Goal: Use online tool/utility: Use online tool/utility

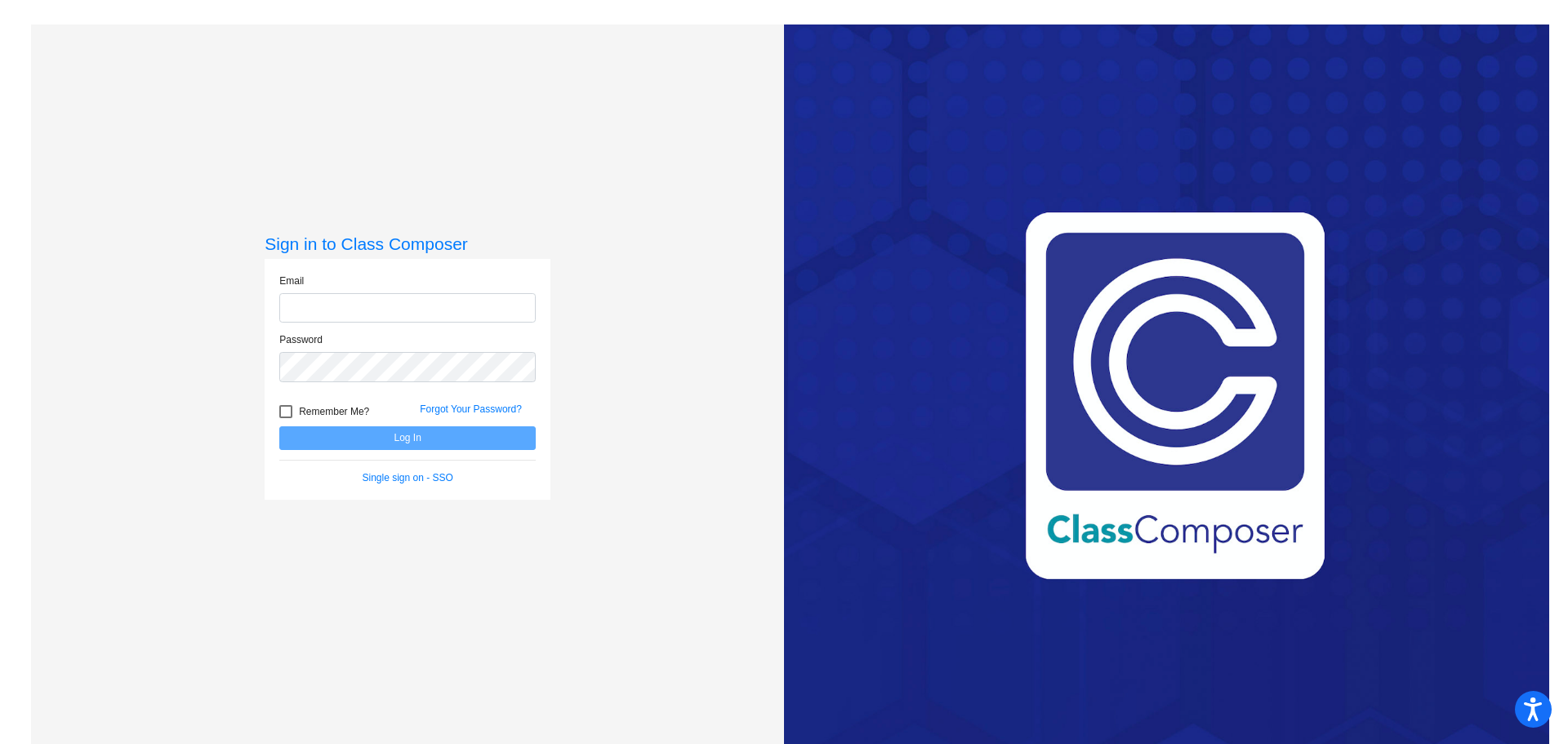
type input "[EMAIL_ADDRESS][DOMAIN_NAME]"
click at [479, 437] on button "Log In" at bounding box center [407, 438] width 256 height 24
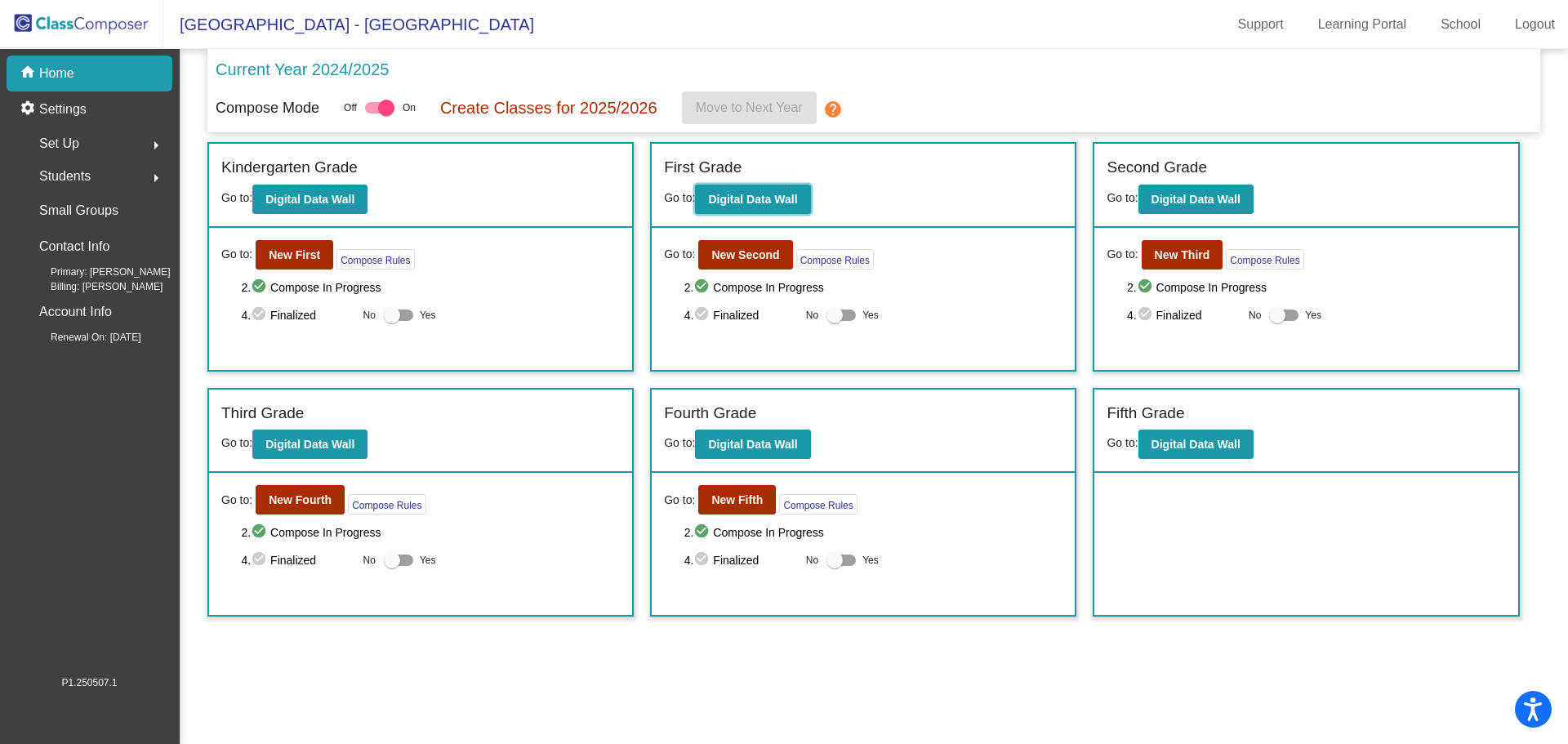
click at [775, 204] on button "Digital Data Wall" at bounding box center [753, 199] width 115 height 29
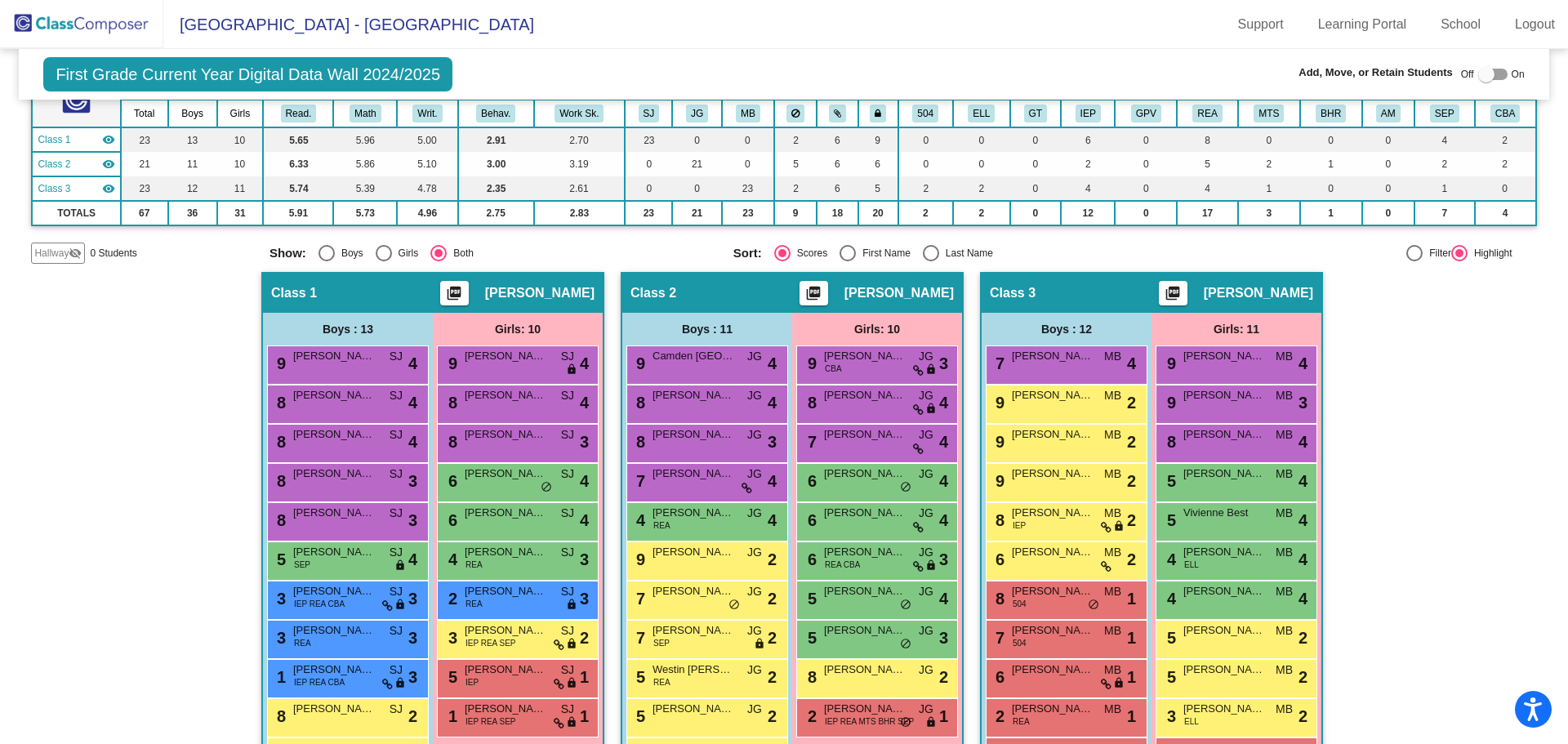
scroll to position [245, 0]
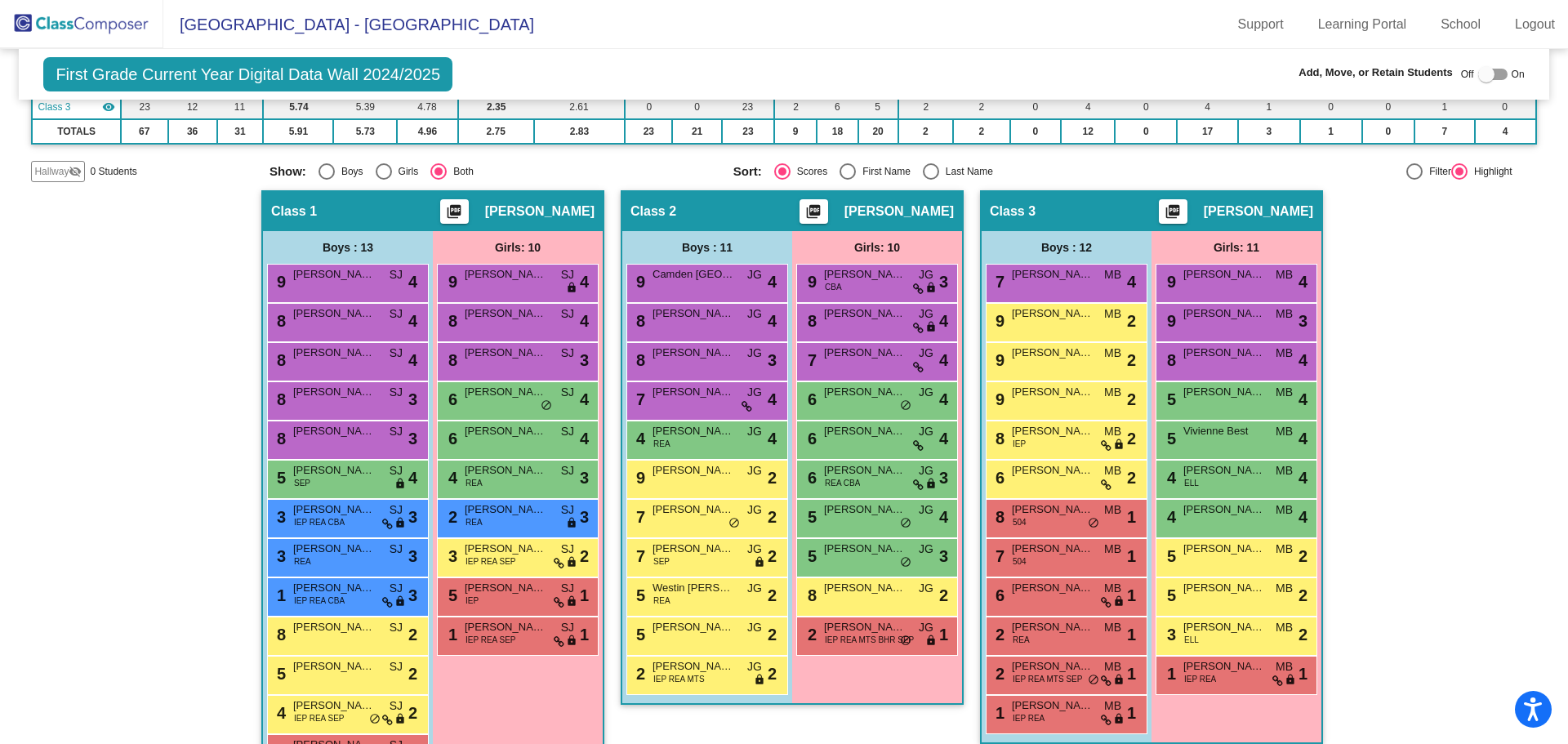
click at [1041, 484] on div "6 [PERSON_NAME] MB lock do_not_disturb_alt 2" at bounding box center [1065, 477] width 156 height 34
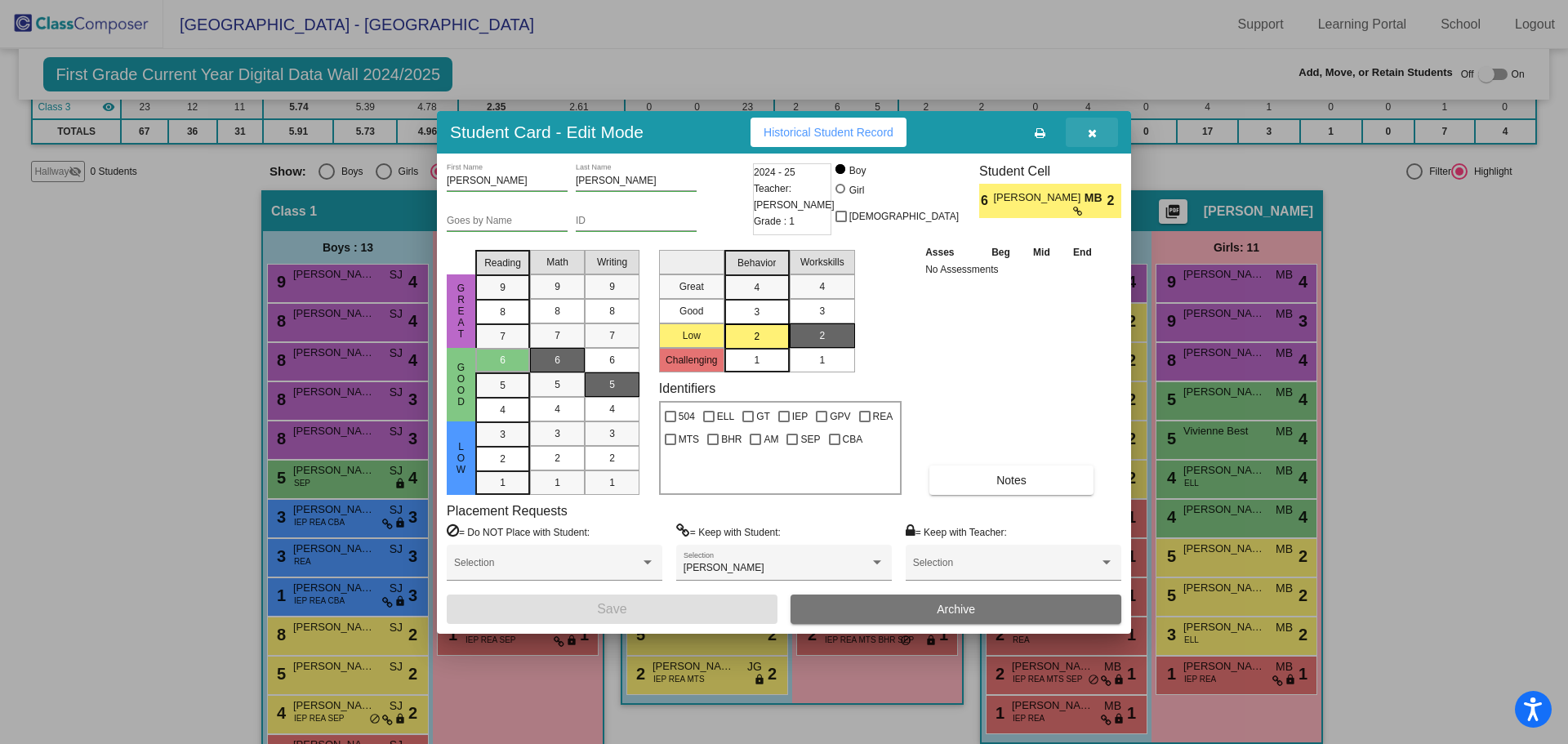
click at [1094, 133] on icon "button" at bounding box center [1092, 132] width 9 height 11
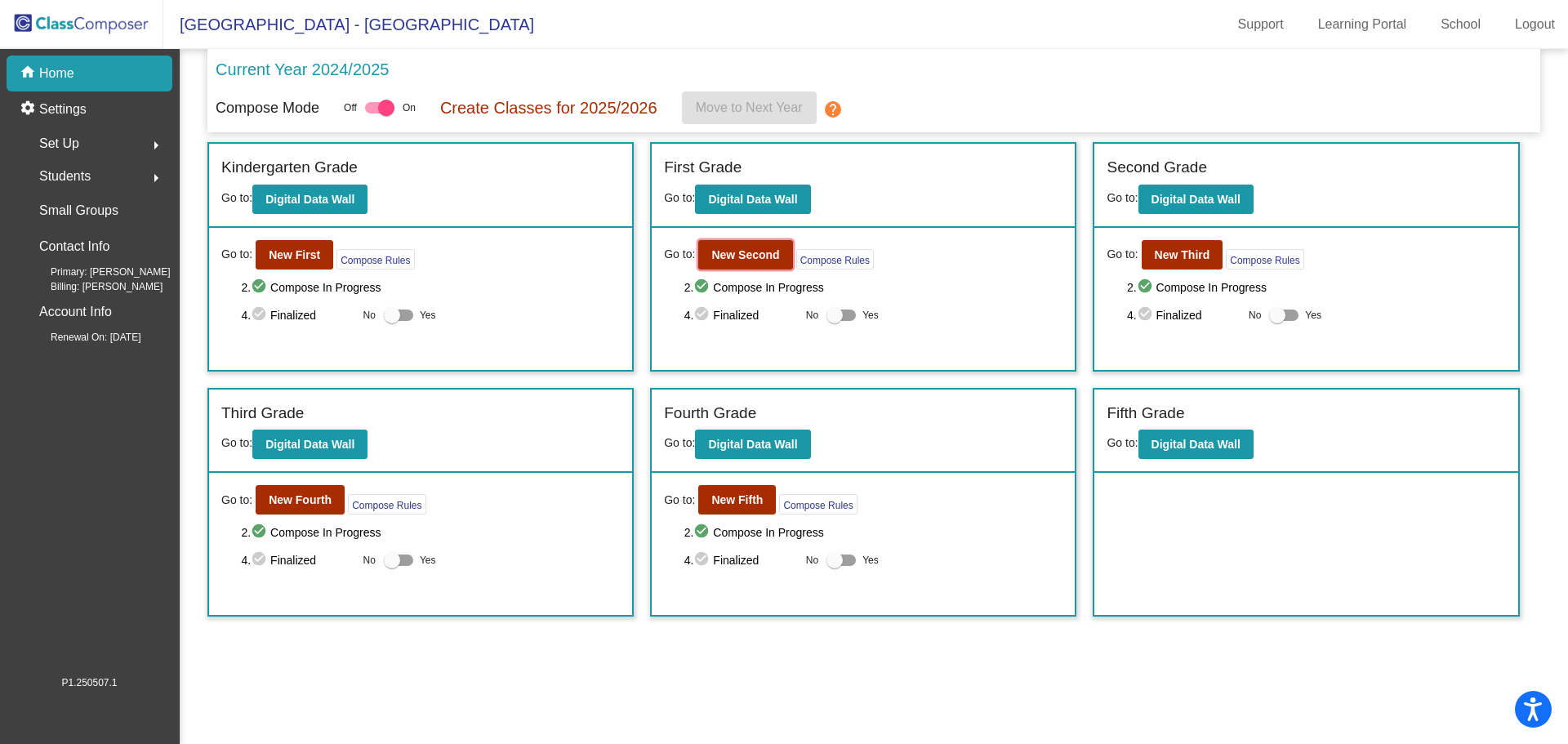
click at [729, 251] on b "New Second" at bounding box center [745, 254] width 68 height 13
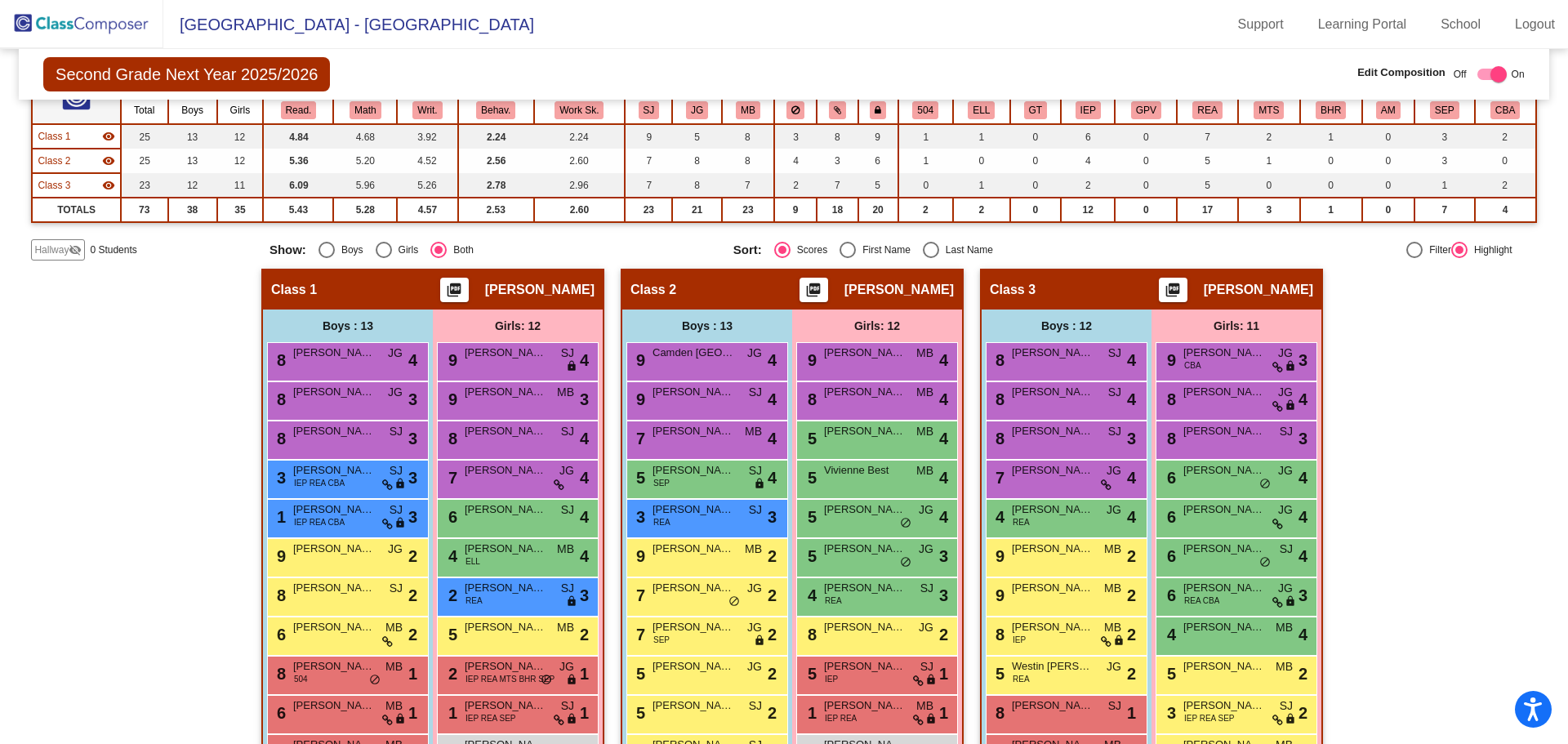
scroll to position [297, 0]
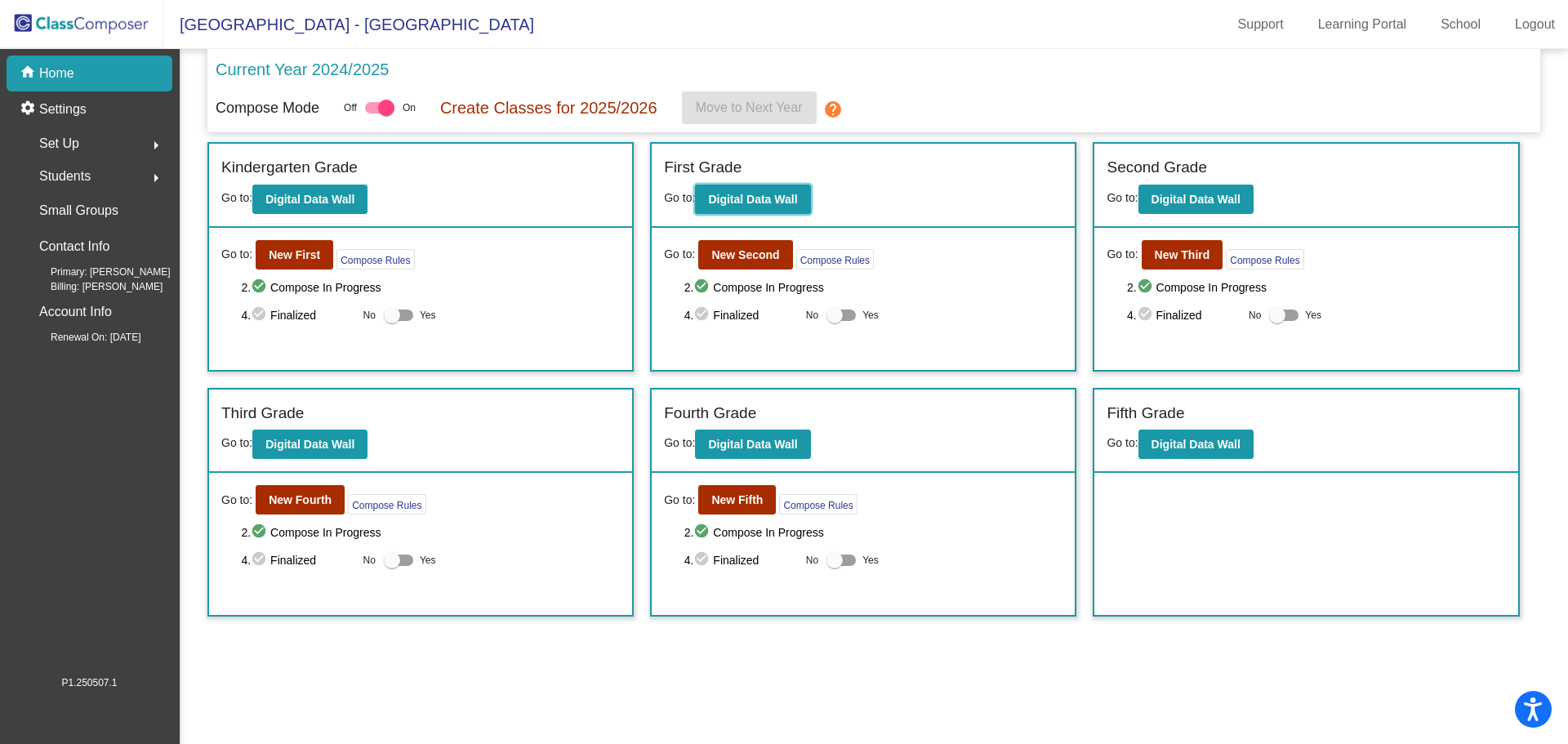
click at [802, 205] on button "Digital Data Wall" at bounding box center [753, 199] width 115 height 29
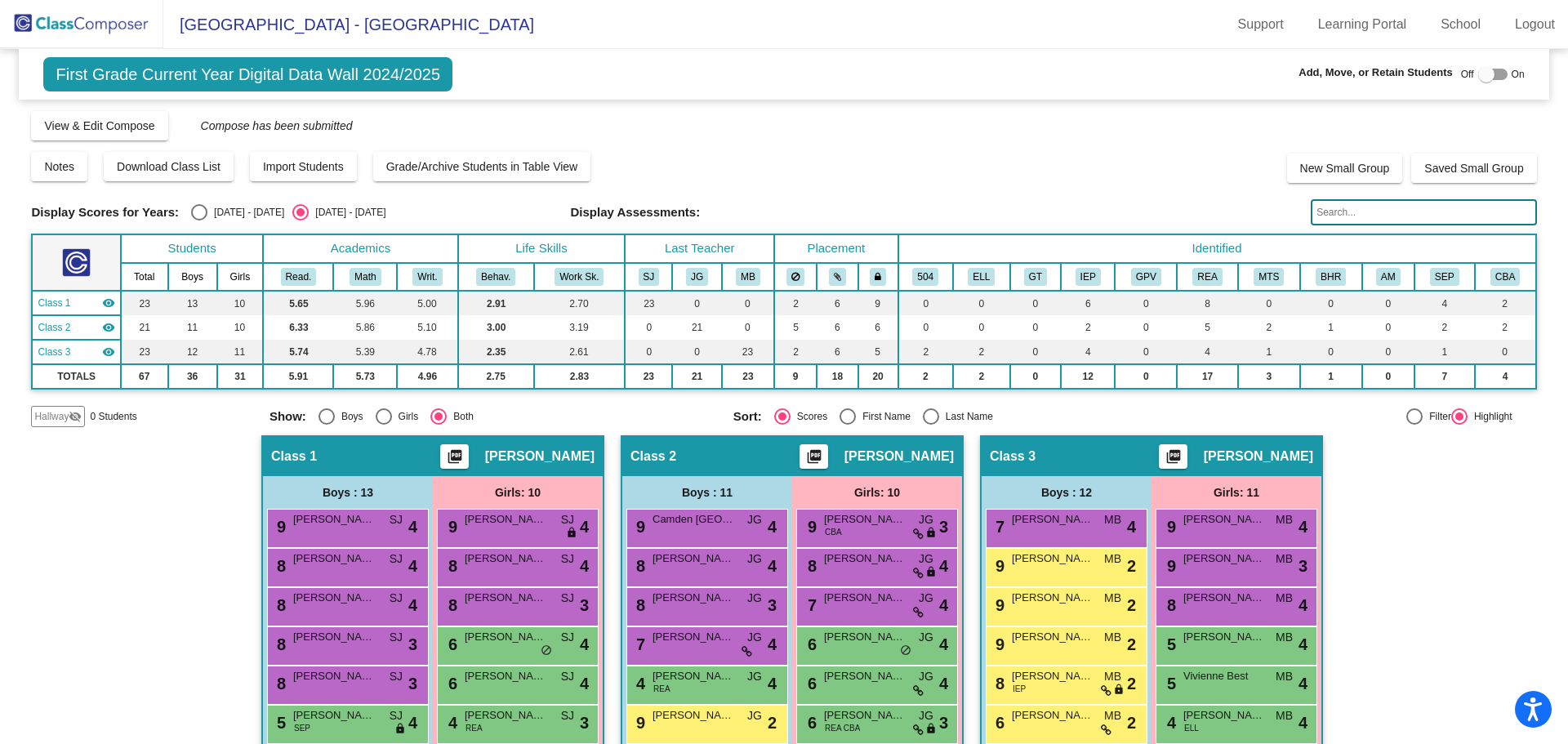
scroll to position [301, 0]
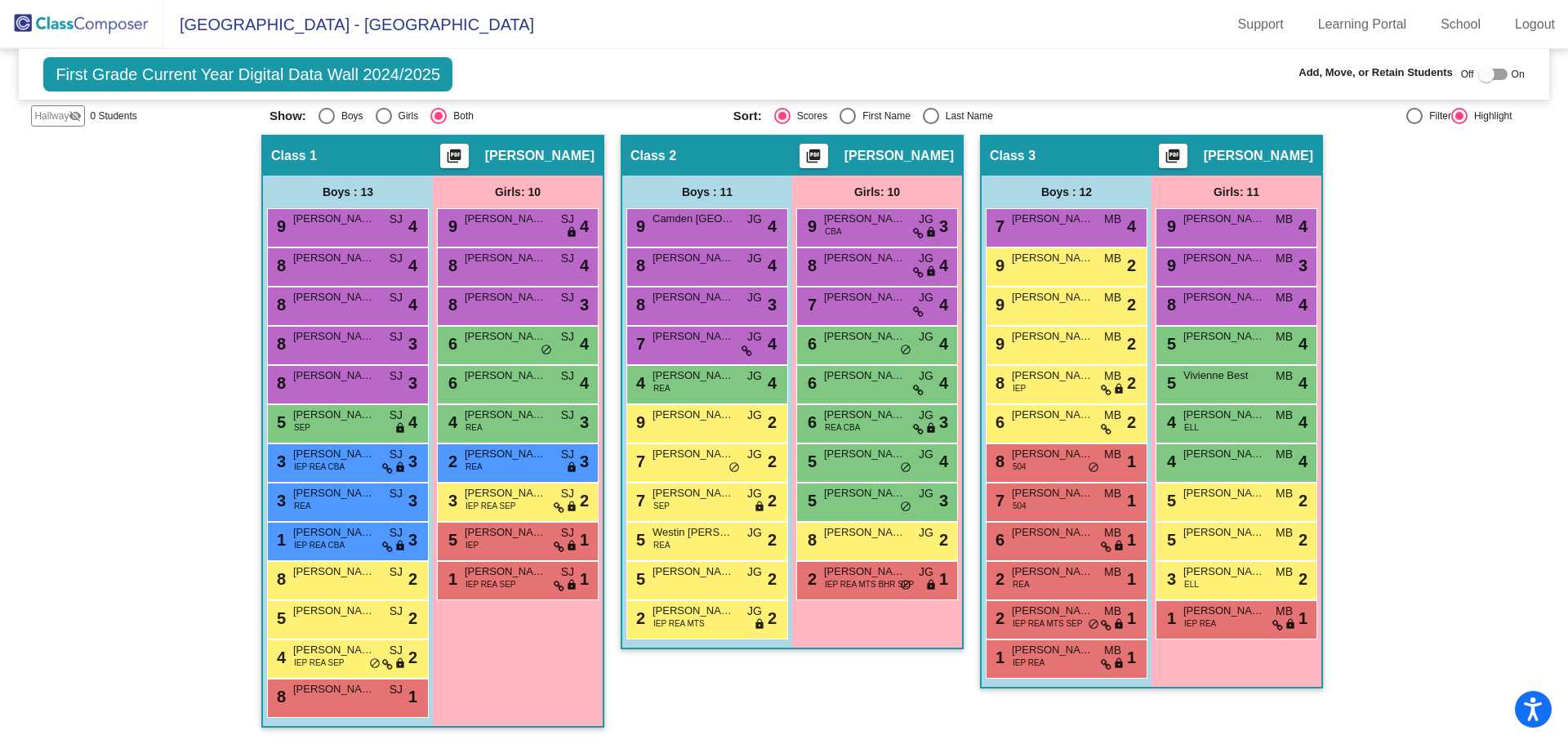
click at [1047, 436] on div "6 [PERSON_NAME] MB lock do_not_disturb_alt 2" at bounding box center [1065, 421] width 156 height 34
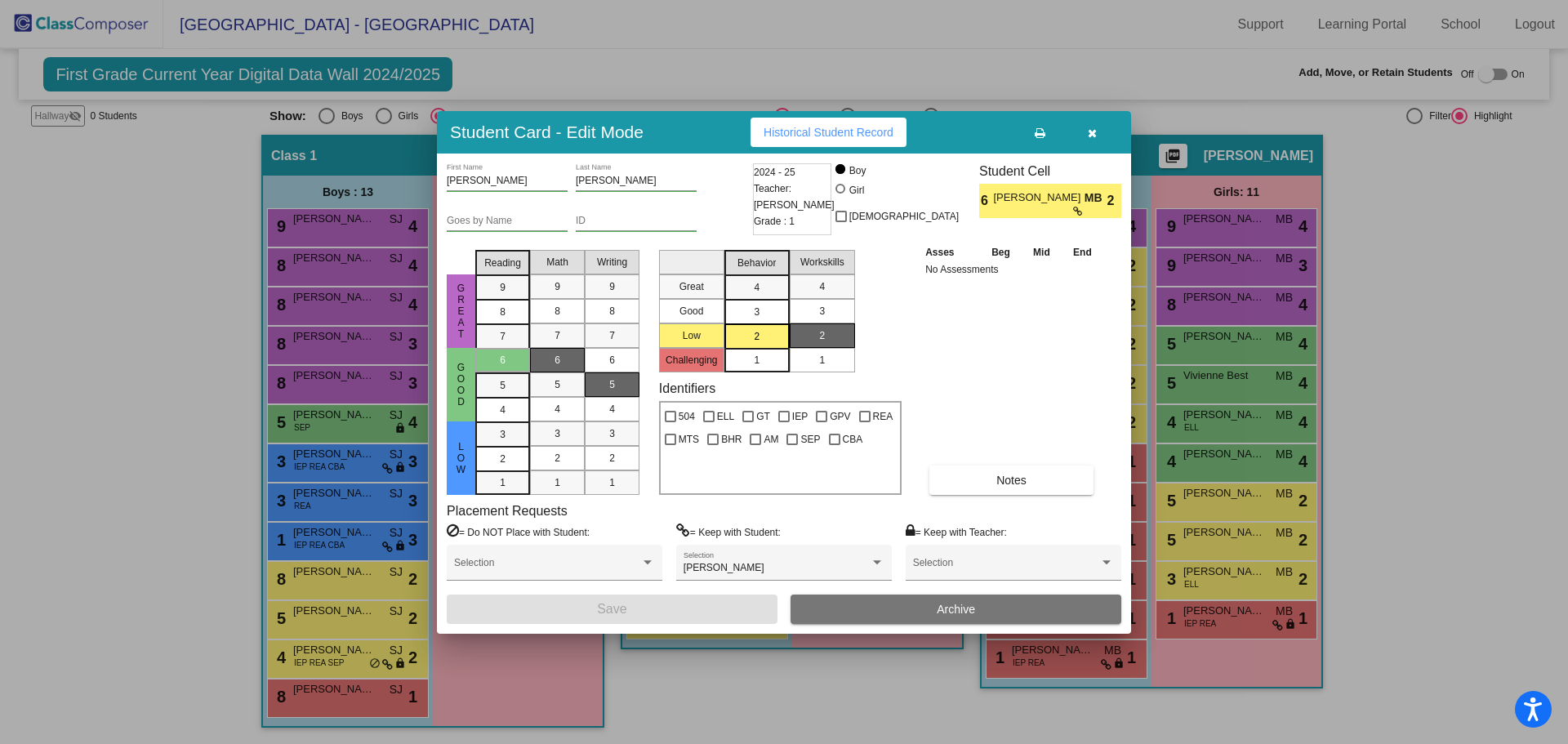
click at [1095, 132] on icon "button" at bounding box center [1092, 132] width 9 height 11
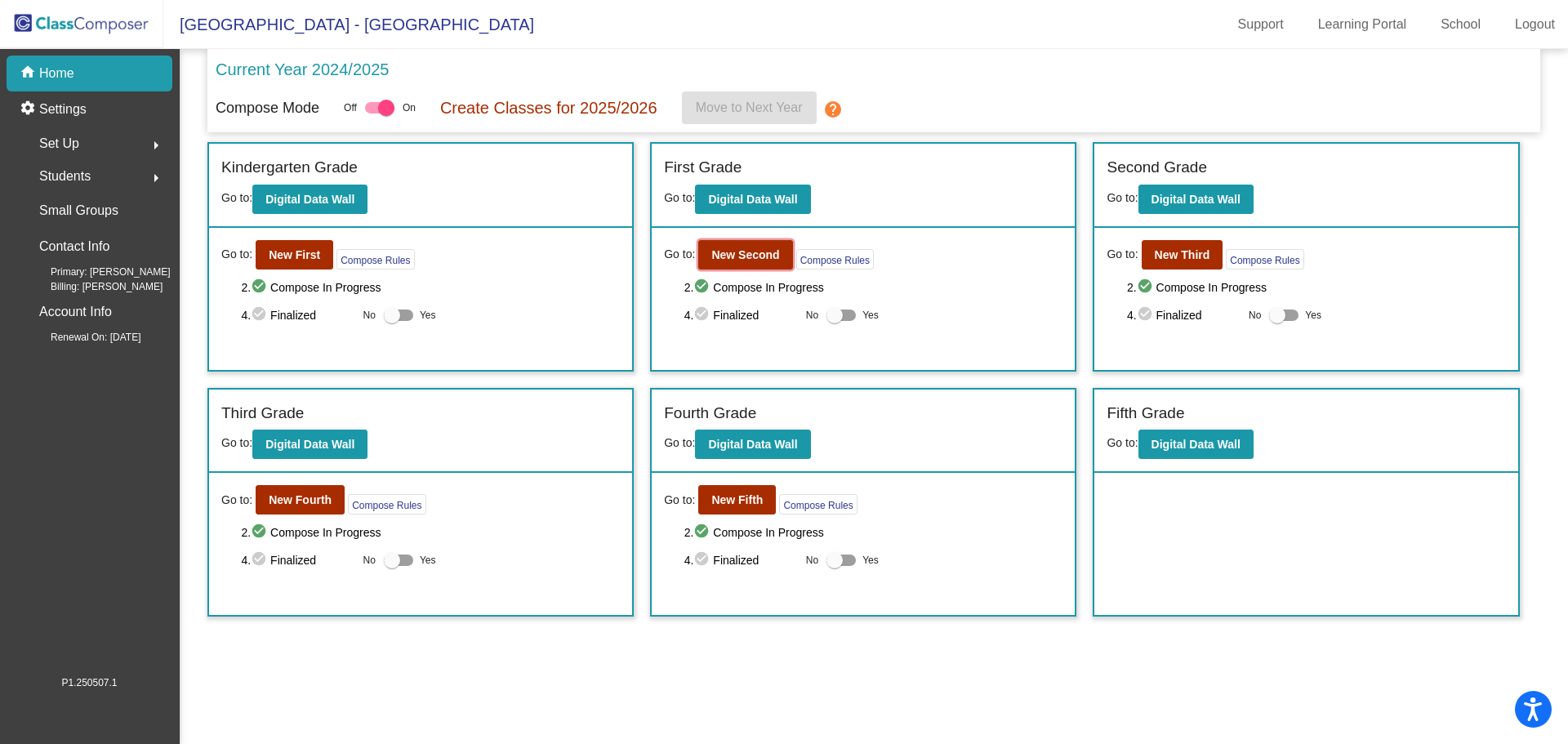
click at [760, 253] on b "New Second" at bounding box center [745, 254] width 68 height 13
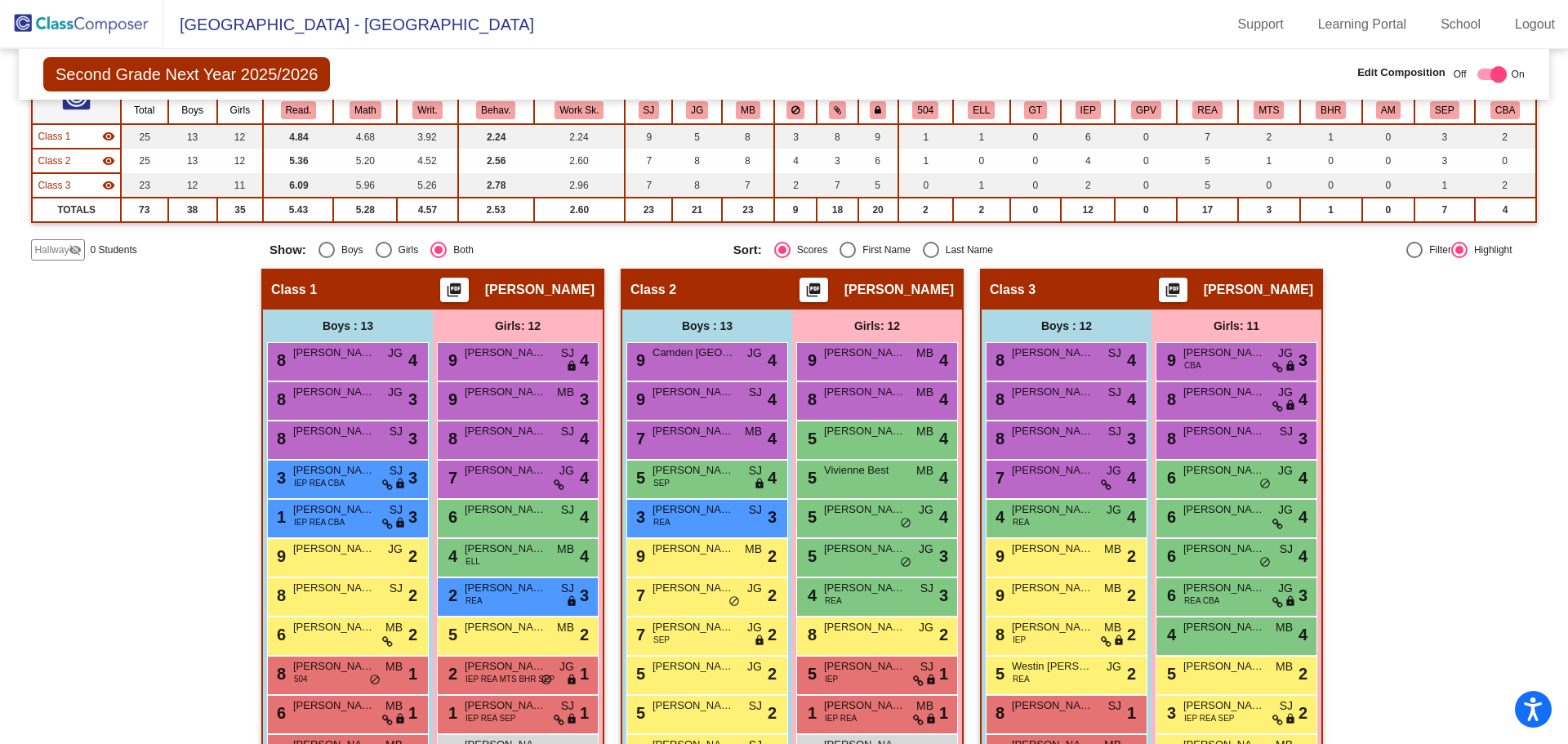
scroll to position [245, 0]
